Goal: Use online tool/utility

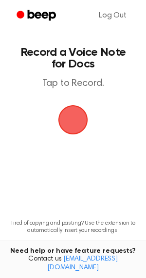
click at [68, 117] on span "button" at bounding box center [72, 119] width 27 height 27
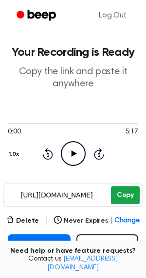
click at [124, 196] on button "Copy" at bounding box center [125, 196] width 29 height 18
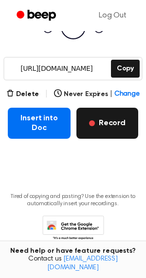
click at [106, 119] on button "Record" at bounding box center [107, 123] width 62 height 31
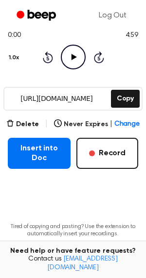
scroll to position [121, 0]
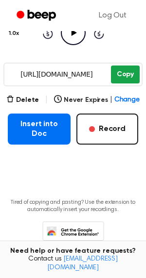
click at [121, 74] on button "Copy" at bounding box center [125, 75] width 29 height 18
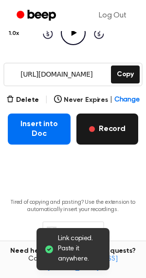
click at [108, 125] on button "Record" at bounding box center [107, 129] width 62 height 31
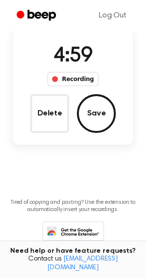
scroll to position [0, 0]
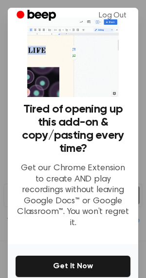
click at [85, 77] on img at bounding box center [73, 57] width 92 height 80
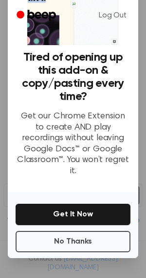
scroll to position [60, 0]
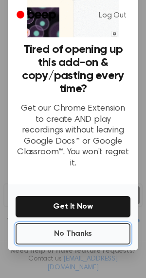
click at [84, 224] on button "No Thanks" at bounding box center [73, 233] width 115 height 21
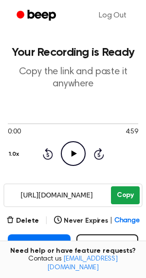
click at [128, 198] on button "Copy" at bounding box center [125, 196] width 29 height 18
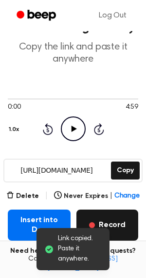
scroll to position [32, 0]
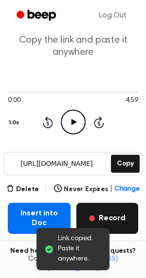
click at [113, 211] on button "Record" at bounding box center [107, 218] width 62 height 31
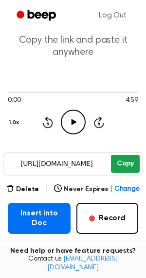
click at [122, 173] on div "[URL][DOMAIN_NAME] Copy" at bounding box center [72, 164] width 139 height 24
click at [123, 170] on button "Copy" at bounding box center [125, 164] width 29 height 18
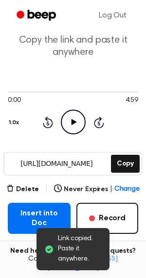
click at [104, 211] on button "Record" at bounding box center [107, 218] width 62 height 31
